Goal: Task Accomplishment & Management: Complete application form

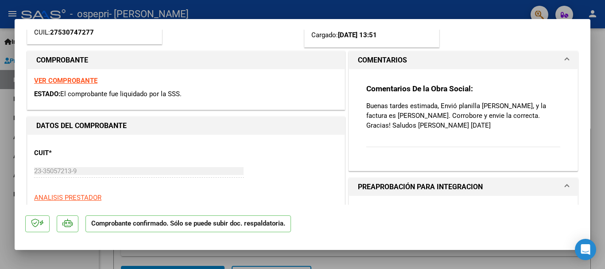
scroll to position [118, 0]
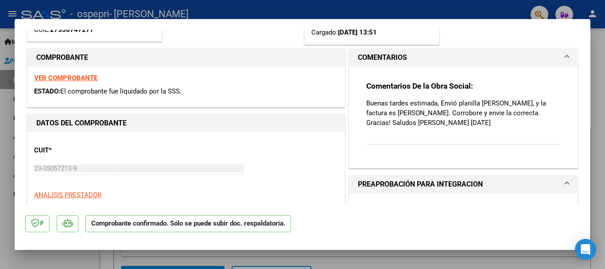
click at [598, 133] on div at bounding box center [302, 134] width 605 height 269
type input "$ 0,00"
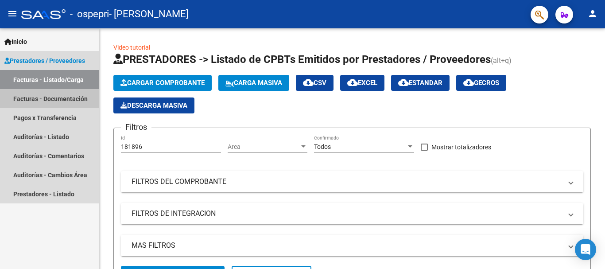
click at [84, 101] on link "Facturas - Documentación" at bounding box center [49, 98] width 99 height 19
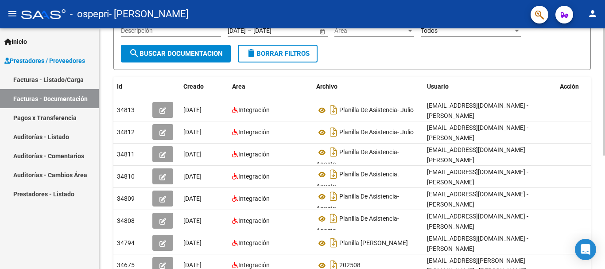
scroll to position [97, 0]
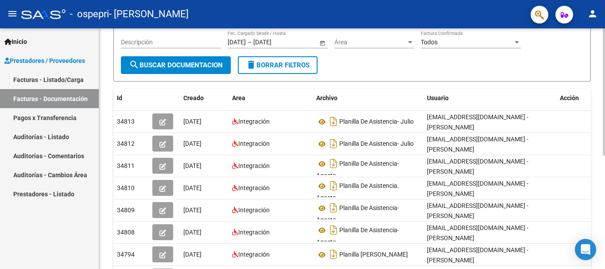
click at [599, 95] on div "PRESTADORES -> Comprobantes - Documentación Respaldatoria cloud_download Export…" at bounding box center [353, 158] width 508 height 455
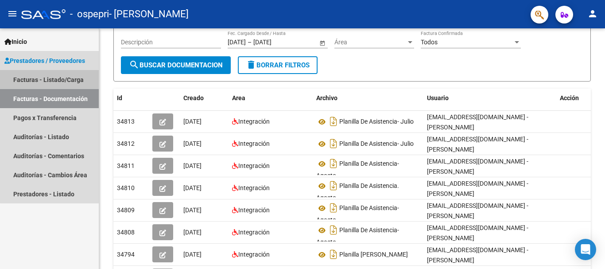
click at [73, 75] on link "Facturas - Listado/Carga" at bounding box center [49, 79] width 99 height 19
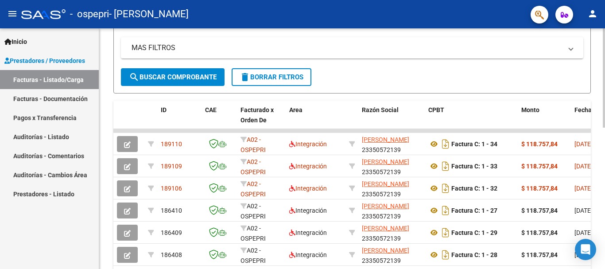
scroll to position [200, 0]
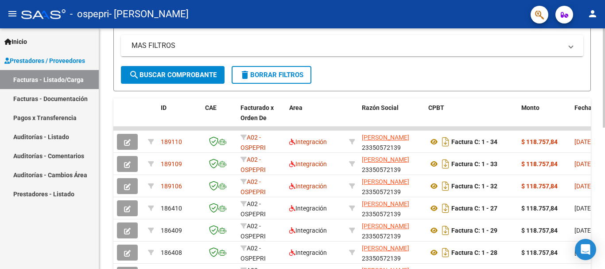
click at [605, 129] on div at bounding box center [604, 161] width 2 height 99
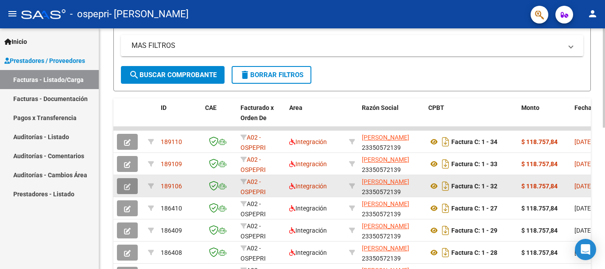
click at [128, 186] on icon "button" at bounding box center [127, 186] width 7 height 7
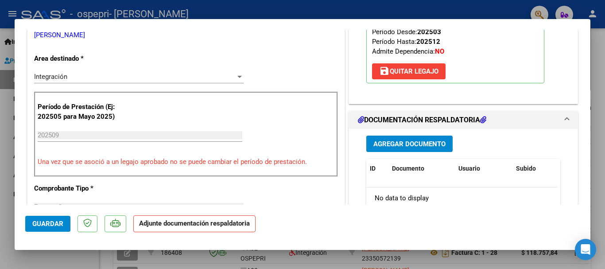
scroll to position [212, 0]
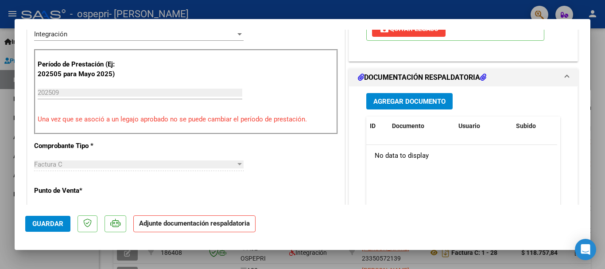
click at [419, 99] on span "Agregar Documento" at bounding box center [409, 101] width 72 height 8
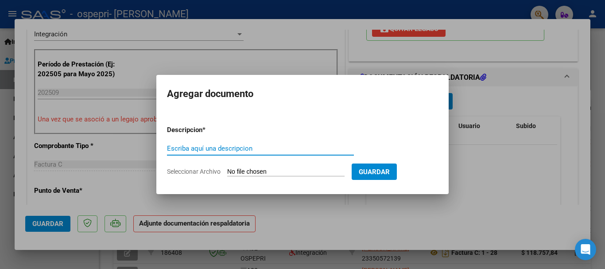
click at [234, 147] on input "Escriba aquí una descripcion" at bounding box center [260, 148] width 187 height 8
type input "Asistencia Septiembre. [PERSON_NAME]"
click at [256, 170] on input "Seleccionar Archivo" at bounding box center [285, 172] width 117 height 8
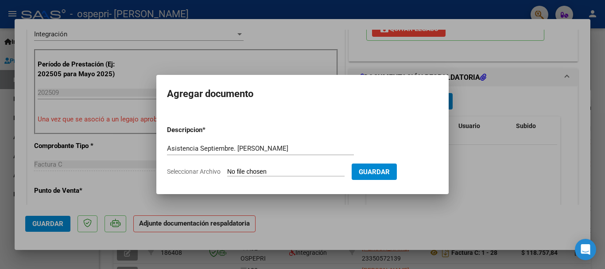
type input "C:\fakepath\Asistencia [PERSON_NAME]. Septiembre .pdf"
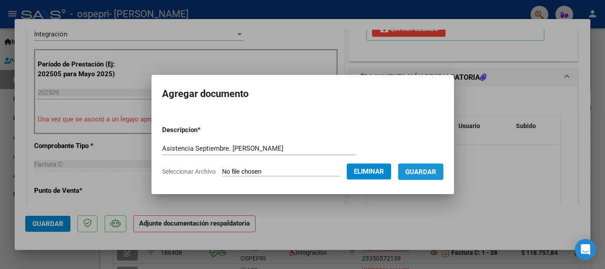
click at [429, 173] on span "Guardar" at bounding box center [420, 172] width 31 height 8
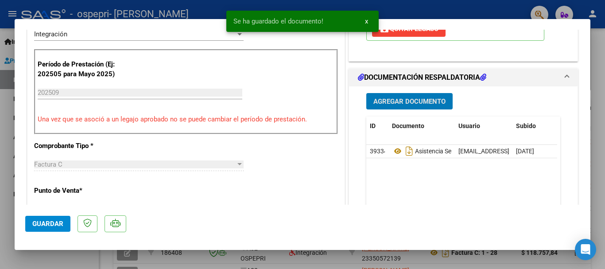
click at [52, 223] on span "Guardar" at bounding box center [47, 224] width 31 height 8
click at [600, 87] on div at bounding box center [302, 134] width 605 height 269
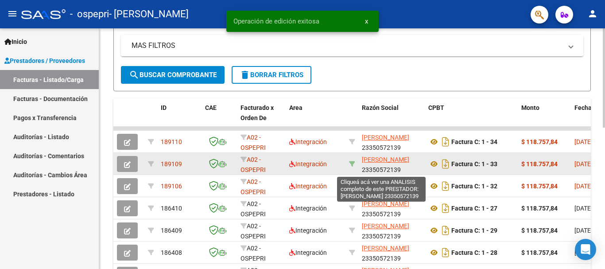
scroll to position [200, 0]
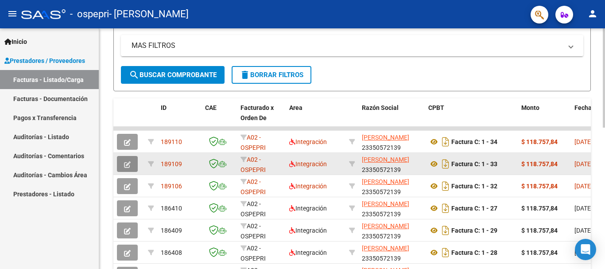
click at [129, 161] on icon "button" at bounding box center [127, 164] width 7 height 7
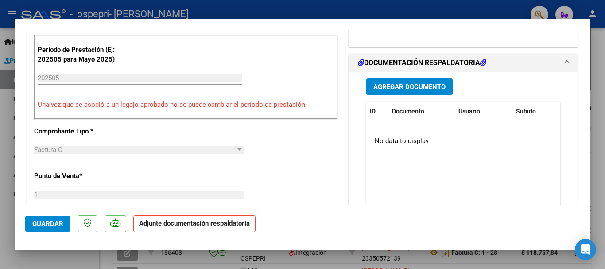
scroll to position [229, 0]
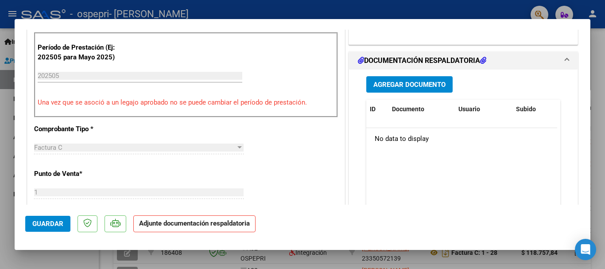
click at [429, 84] on span "Agregar Documento" at bounding box center [409, 85] width 72 height 8
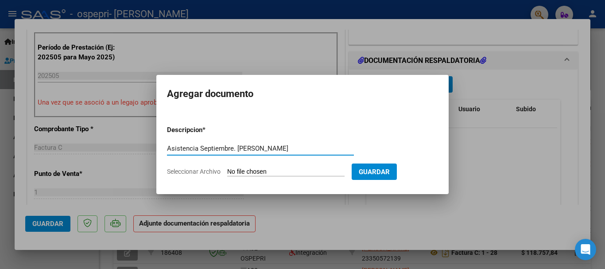
type input "Asistencia Septiembre. [PERSON_NAME]"
click at [277, 171] on input "Seleccionar Archivo" at bounding box center [285, 172] width 117 height 8
type input "C:\fakepath\Asistencia [PERSON_NAME]. Septiembre .pdf"
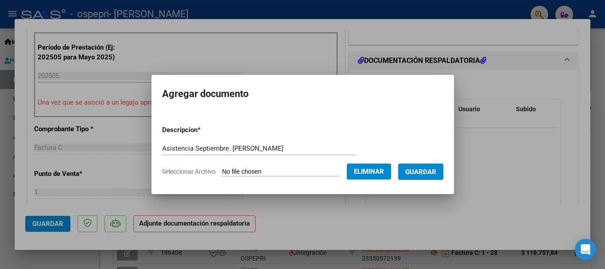
click at [436, 173] on span "Guardar" at bounding box center [420, 172] width 31 height 8
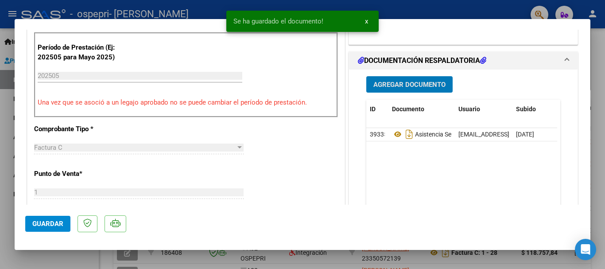
click at [50, 220] on span "Guardar" at bounding box center [47, 224] width 31 height 8
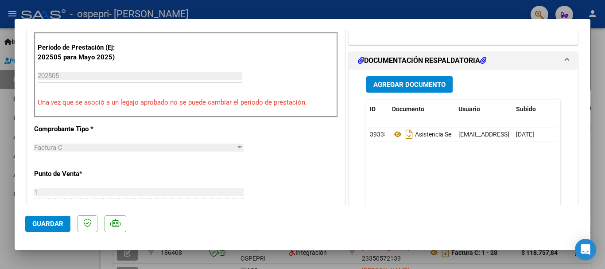
click at [597, 96] on div at bounding box center [302, 134] width 605 height 269
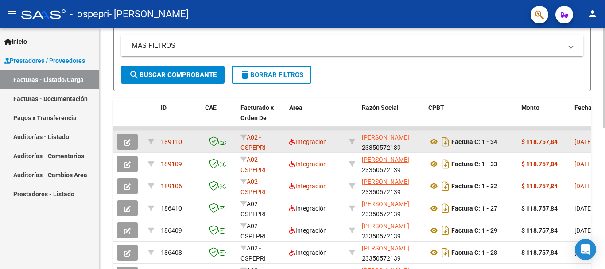
scroll to position [200, 0]
click at [124, 138] on button "button" at bounding box center [127, 142] width 21 height 16
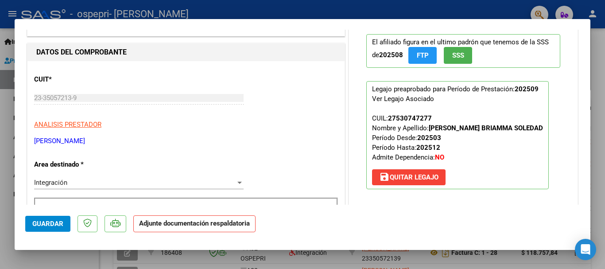
scroll to position [136, 0]
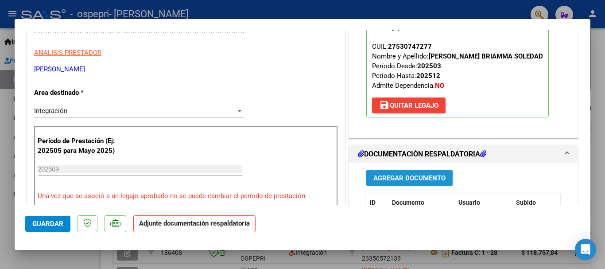
click at [401, 181] on span "Agregar Documento" at bounding box center [409, 178] width 72 height 8
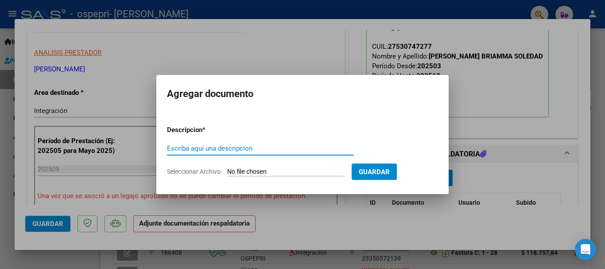
click at [237, 149] on input "Escriba aquí una descripcion" at bounding box center [260, 148] width 187 height 8
type input "Asistencia Septiembre. [PERSON_NAME]"
click at [239, 167] on form "Descripcion * Asistencia Septiembre. [PERSON_NAME] Escriba aquí una descripcion…" at bounding box center [302, 150] width 271 height 65
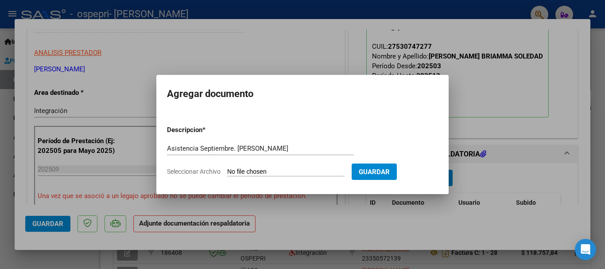
click at [243, 171] on input "Seleccionar Archivo" at bounding box center [285, 172] width 117 height 8
type input "C:\fakepath\Asistencia [PERSON_NAME]. Septiembre .pdf"
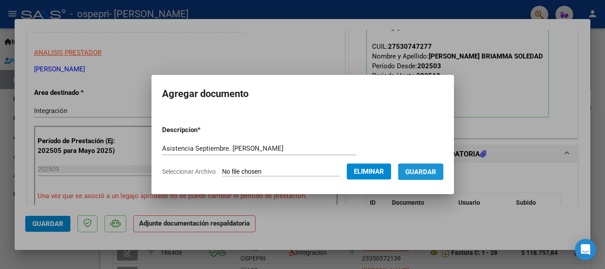
click at [428, 176] on button "Guardar" at bounding box center [420, 171] width 45 height 16
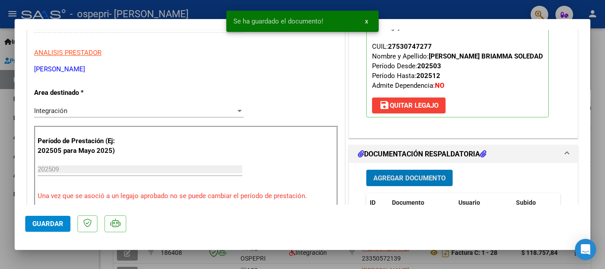
click at [51, 223] on span "Guardar" at bounding box center [47, 224] width 31 height 8
click at [596, 138] on div at bounding box center [302, 134] width 605 height 269
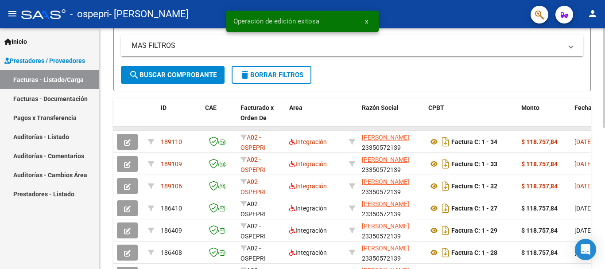
scroll to position [200, 0]
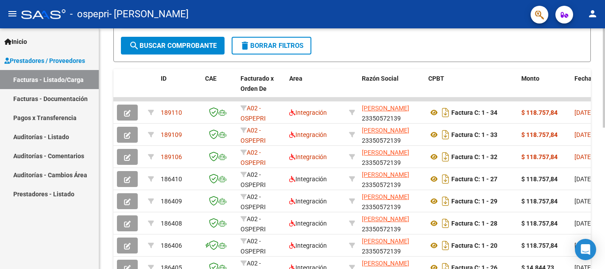
click at [603, 138] on div at bounding box center [604, 173] width 2 height 99
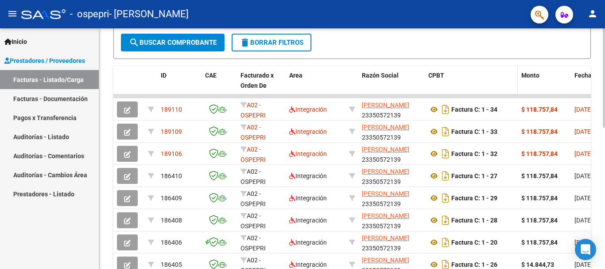
drag, startPoint x: 410, startPoint y: 96, endPoint x: 463, endPoint y: 93, distance: 53.7
click at [463, 93] on div "ID CAE Facturado x Orden De Area Razón Social CPBT Monto Fecha Cpbt Días desde …" at bounding box center [351, 205] width 477 height 279
